Goal: Transaction & Acquisition: Obtain resource

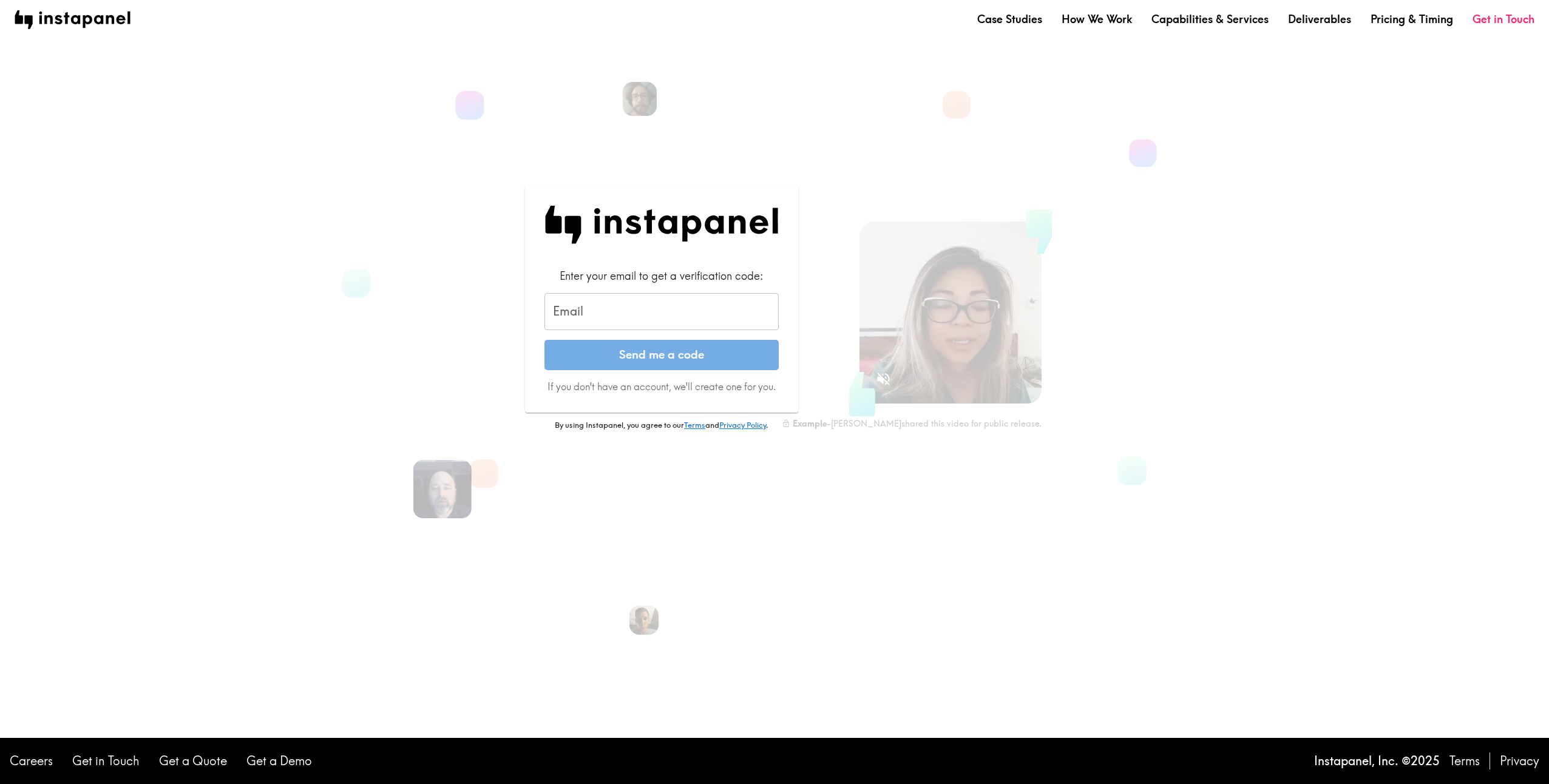
click at [613, 306] on input "Email" at bounding box center [662, 312] width 234 height 38
type input "[PERSON_NAME][EMAIL_ADDRESS][PERSON_NAME][DOMAIN_NAME]"
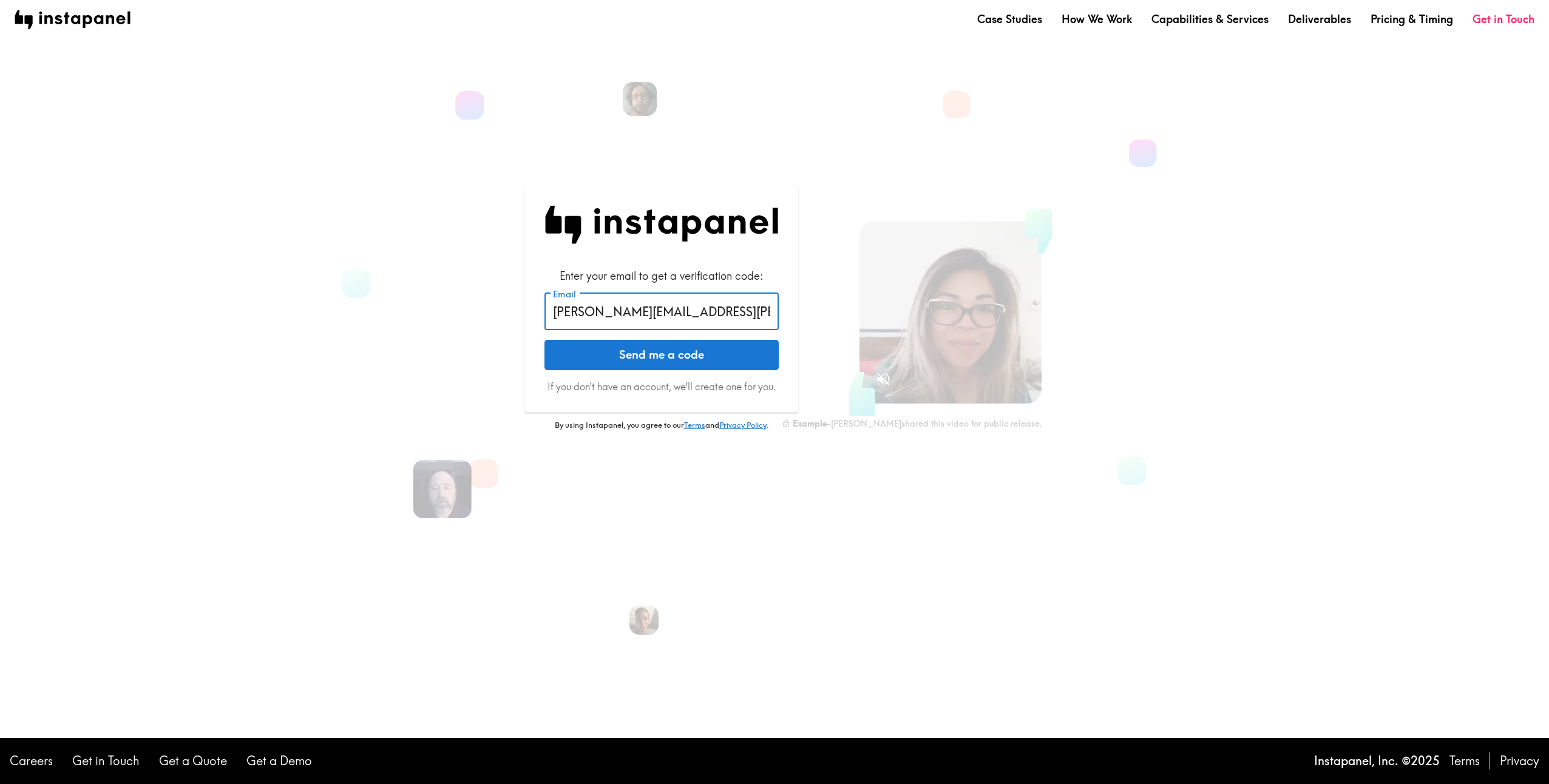
click at [626, 361] on button "Send me a code" at bounding box center [662, 355] width 234 height 31
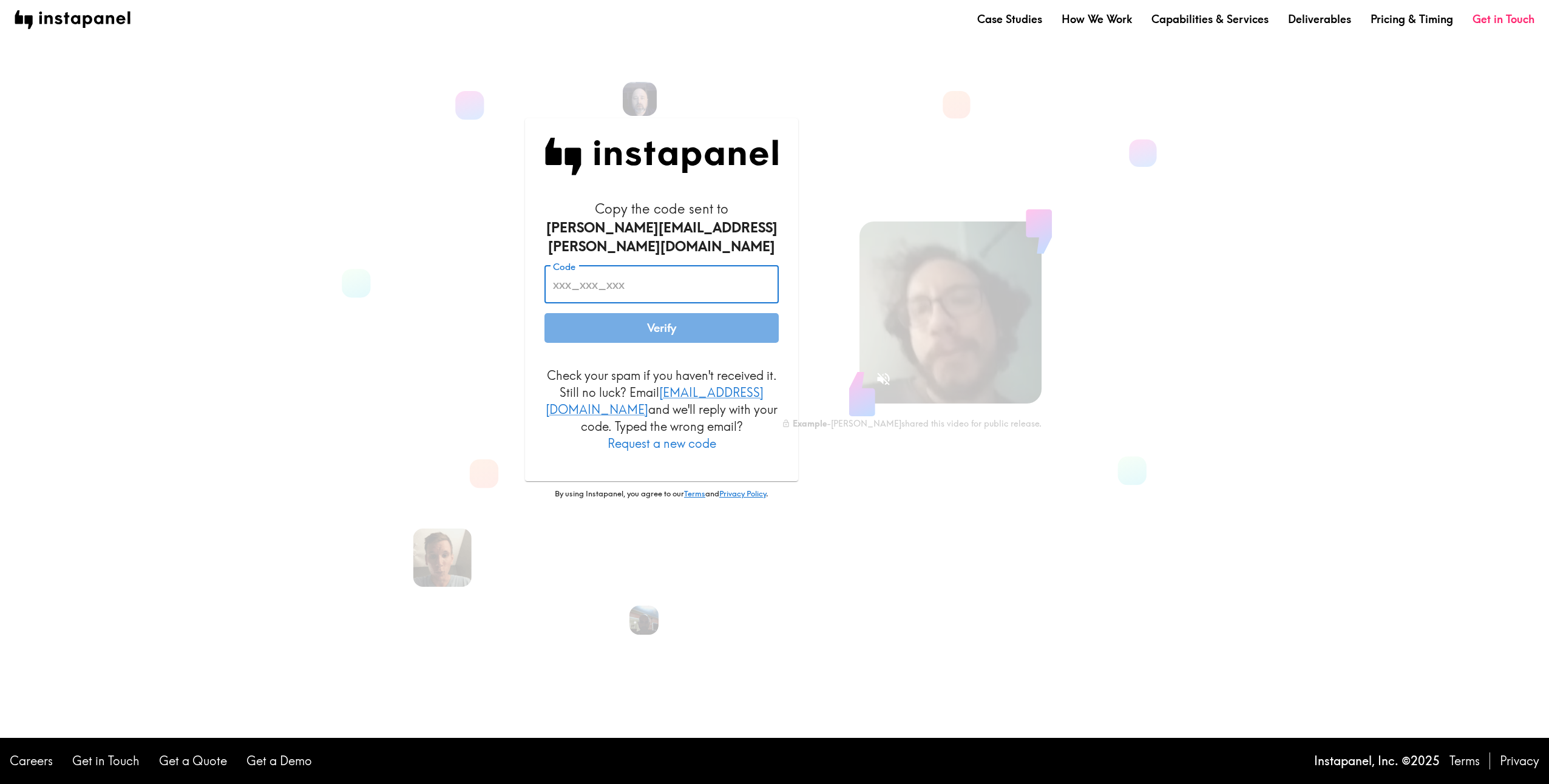
click at [590, 291] on input "Code" at bounding box center [662, 284] width 234 height 38
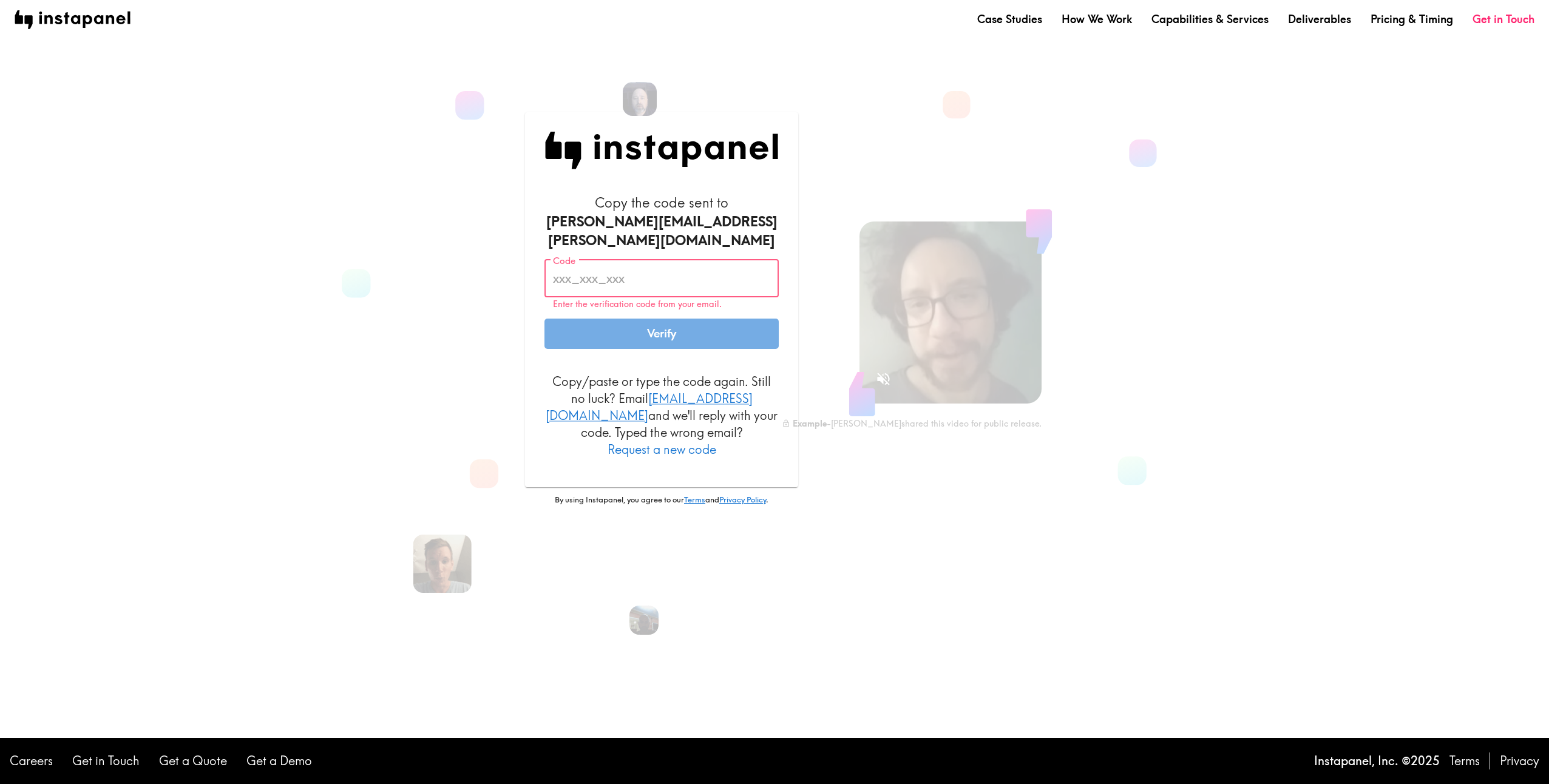
click at [623, 281] on input "Code" at bounding box center [662, 278] width 234 height 38
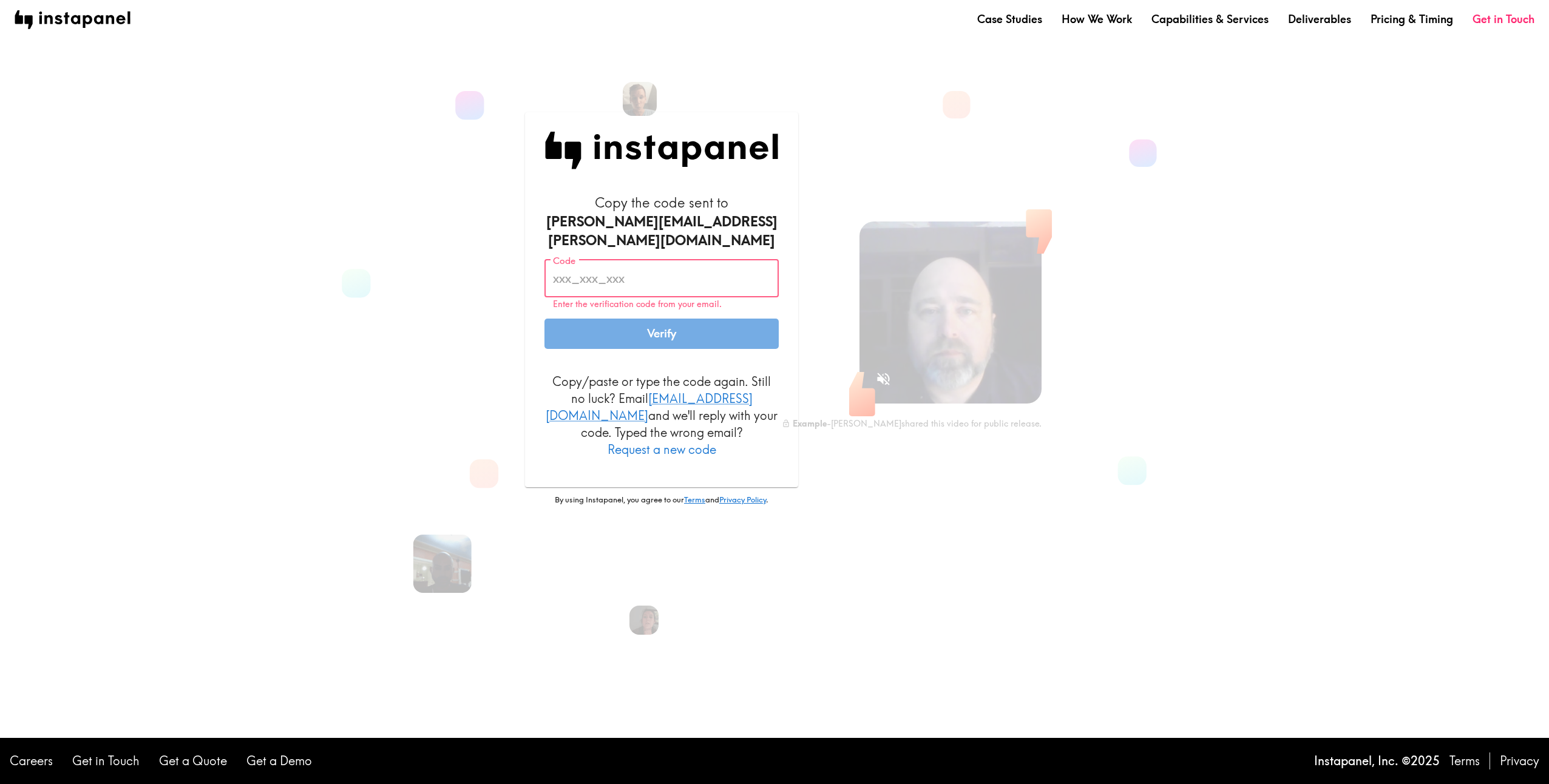
paste input "mQg_Bkh_7J7"
type input "mQg_Bkh_7J7"
click at [641, 331] on button "Verify" at bounding box center [662, 334] width 234 height 31
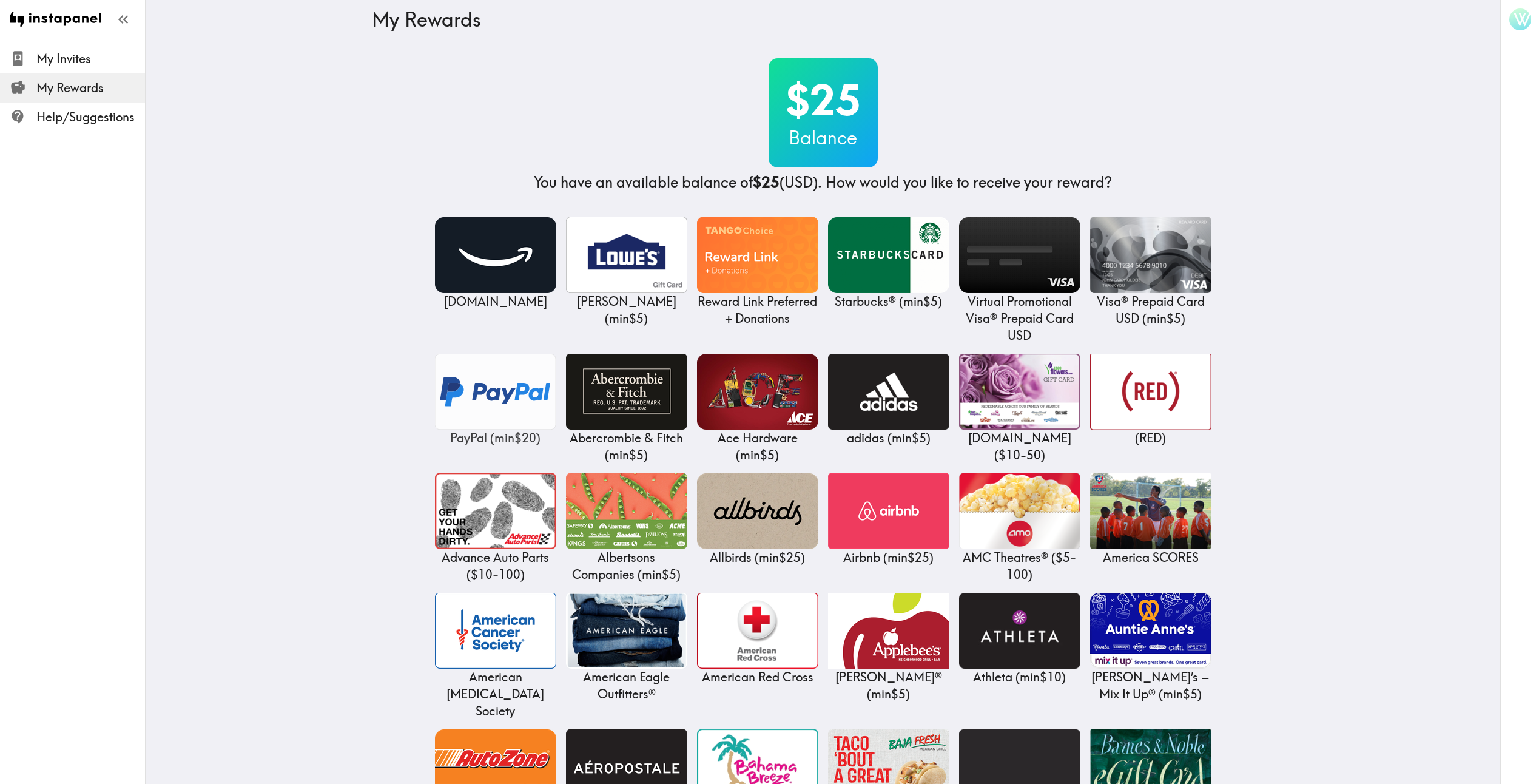
click at [500, 395] on img at bounding box center [495, 391] width 121 height 76
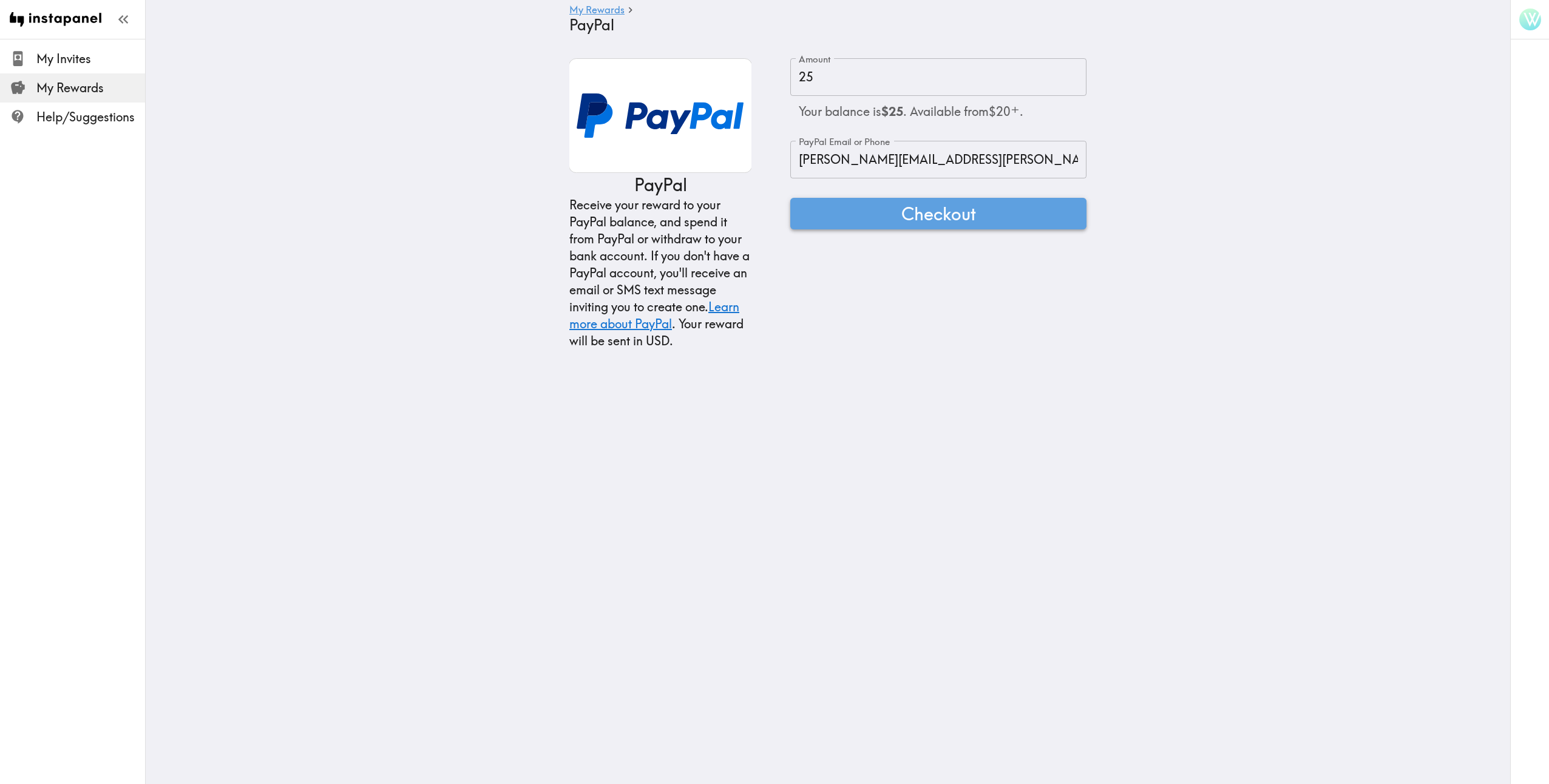
click at [926, 217] on span "Checkout" at bounding box center [938, 214] width 74 height 24
